Goal: Use online tool/utility: Use online tool/utility

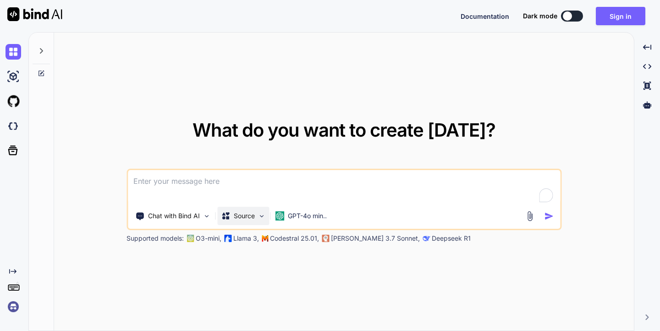
click at [264, 216] on img at bounding box center [261, 216] width 8 height 8
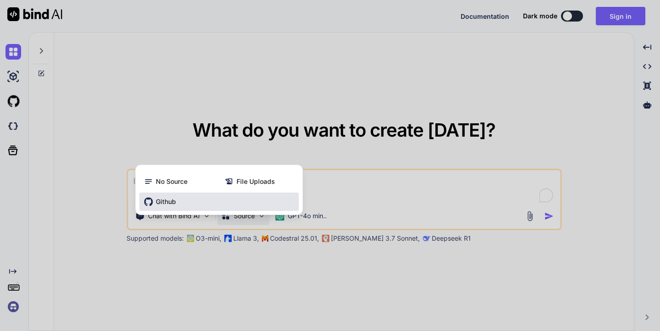
click at [159, 204] on span "Github" at bounding box center [166, 201] width 20 height 9
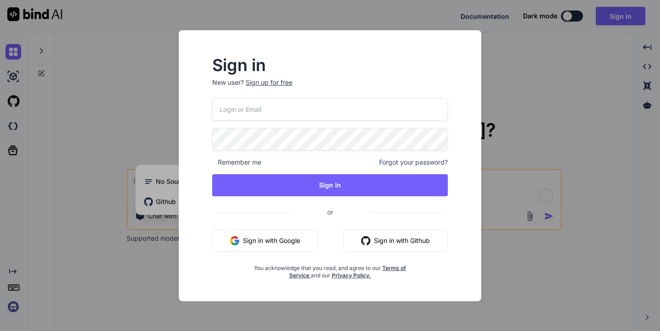
click at [508, 74] on div "Sign in New user? Sign up for free Remember me Forgot your password? Sign In or…" at bounding box center [330, 165] width 660 height 331
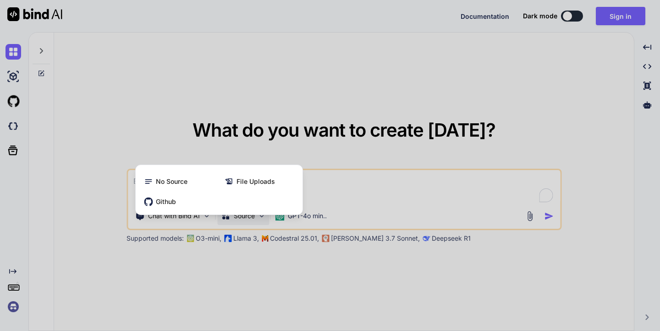
click at [402, 80] on div at bounding box center [330, 165] width 660 height 331
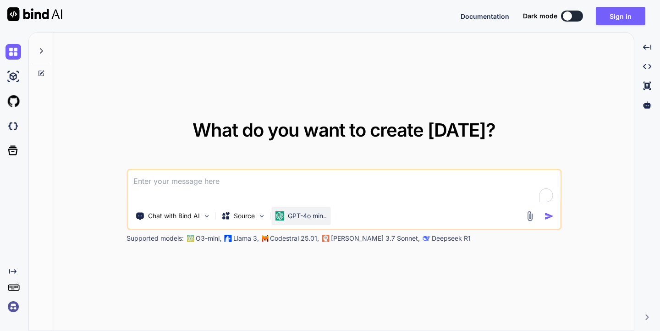
click at [319, 215] on p "GPT-4o min.." at bounding box center [307, 215] width 39 height 9
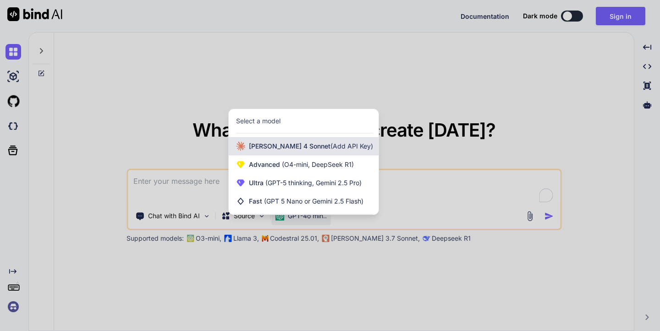
click at [330, 149] on span "(Add API Key)" at bounding box center [351, 146] width 43 height 8
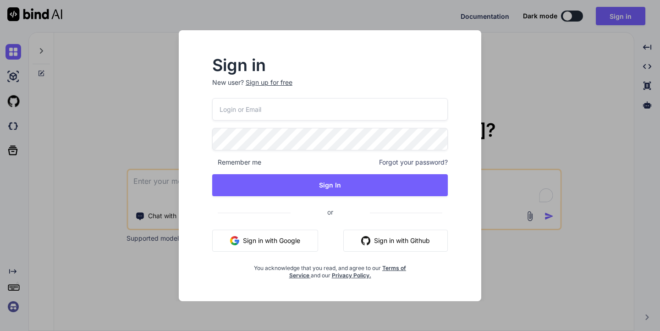
click at [534, 101] on div "Sign in New user? Sign up for free Remember me Forgot your password? Sign In or…" at bounding box center [330, 165] width 660 height 331
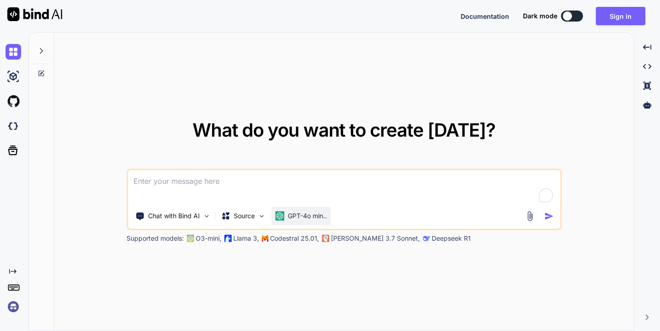
click at [301, 220] on div "GPT-4o min.." at bounding box center [300, 216] width 59 height 18
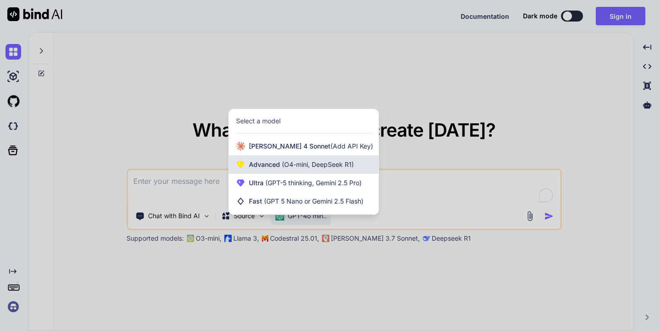
click at [289, 165] on span "(O4-mini, DeepSeek R1)" at bounding box center [317, 164] width 74 height 8
type textarea "x"
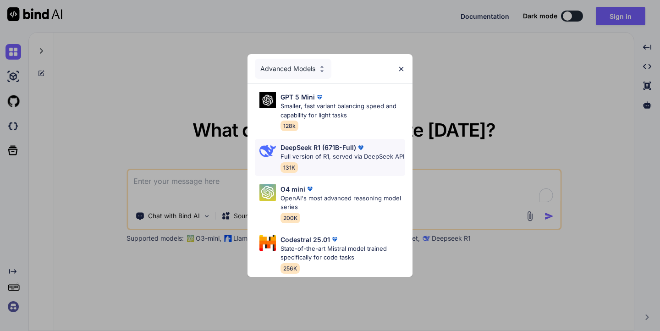
click at [337, 155] on p "Full version of R1, served via DeepSeek API" at bounding box center [342, 156] width 124 height 9
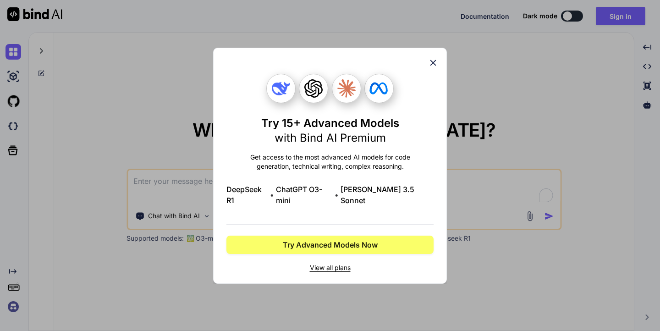
click at [436, 67] on icon at bounding box center [433, 63] width 10 height 10
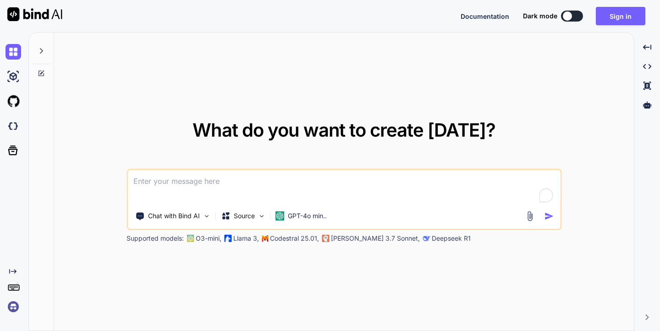
click at [250, 193] on textarea "To enrich screen reader interactions, please activate Accessibility in Grammarl…" at bounding box center [344, 187] width 432 height 34
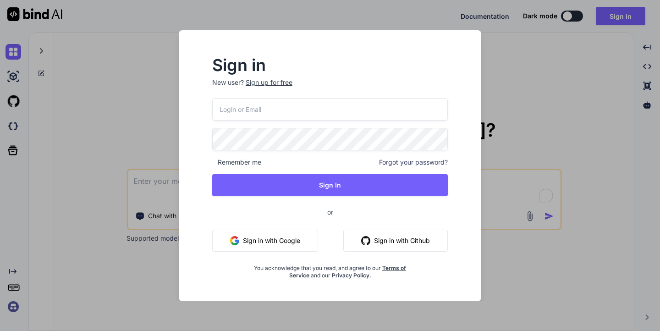
click at [96, 115] on div "Sign in New user? Sign up for free Remember me Forgot your password? Sign In or…" at bounding box center [330, 165] width 660 height 331
